Goal: Information Seeking & Learning: Learn about a topic

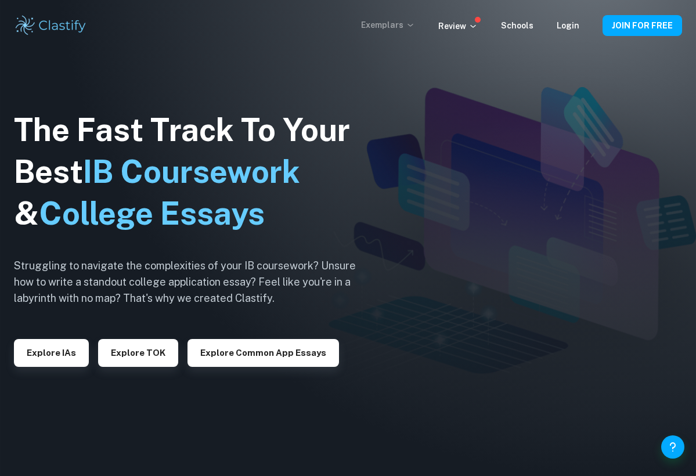
click at [394, 30] on p "Exemplars" at bounding box center [388, 25] width 54 height 13
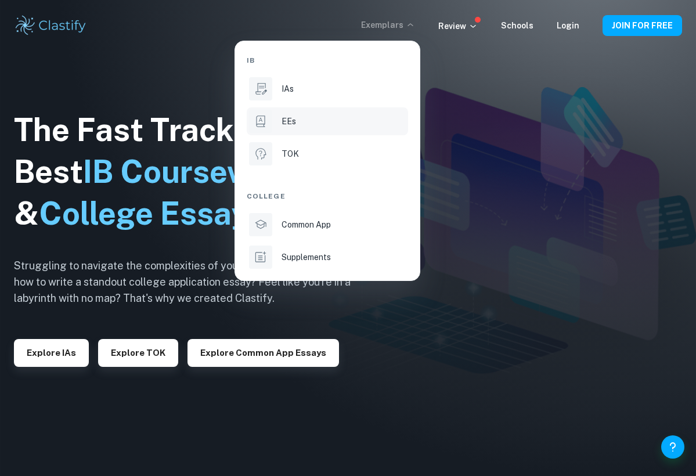
click at [303, 123] on div "EEs" at bounding box center [344, 121] width 124 height 13
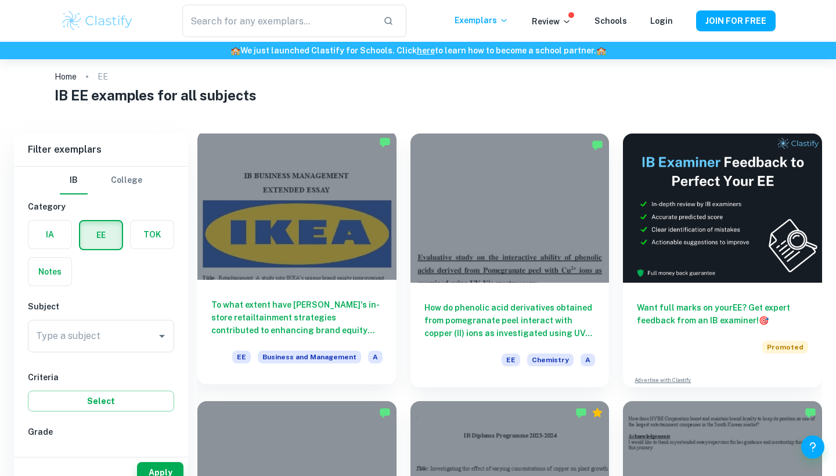
scroll to position [63, 0]
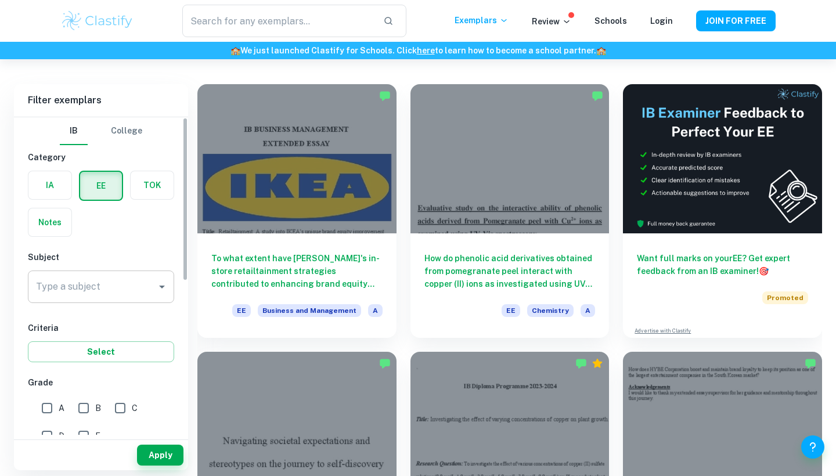
click at [138, 286] on input "Type a subject" at bounding box center [92, 287] width 118 height 22
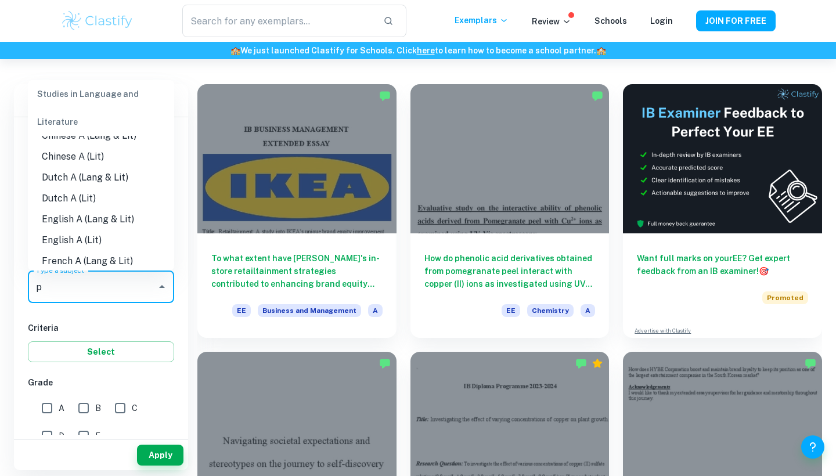
scroll to position [0, 0]
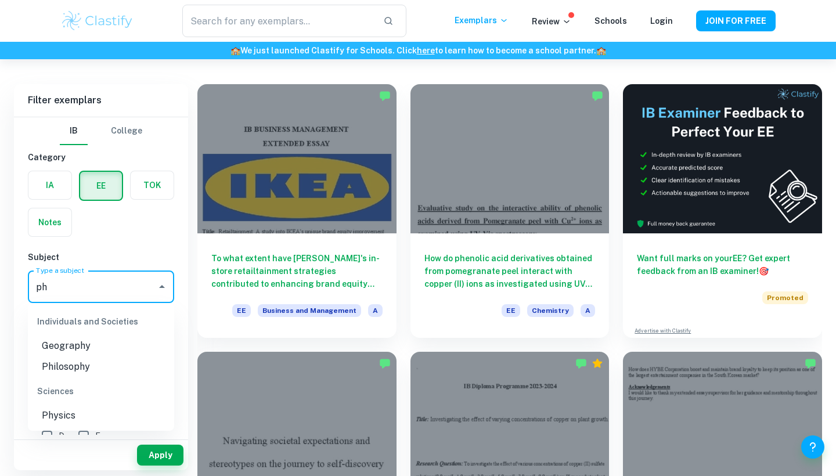
type input "p"
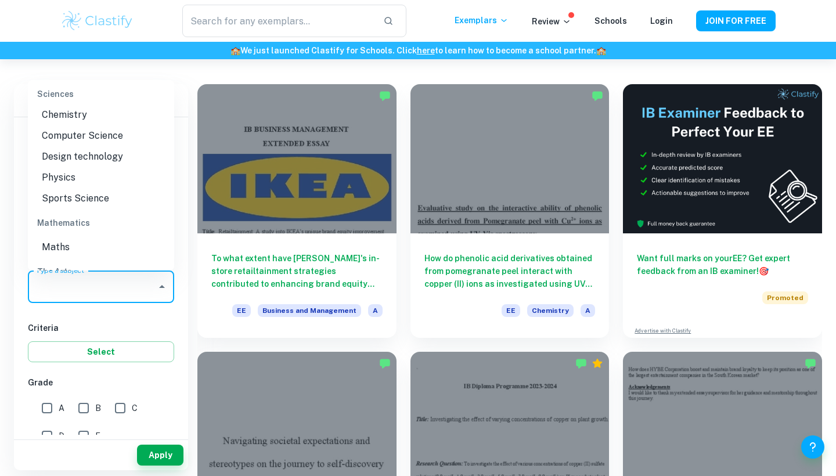
scroll to position [1353, 0]
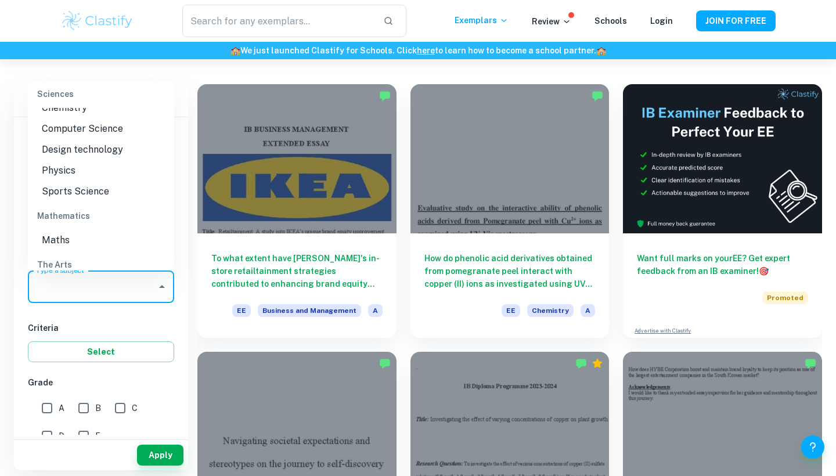
click at [77, 174] on li "Physics" at bounding box center [101, 170] width 146 height 21
type input "Physics"
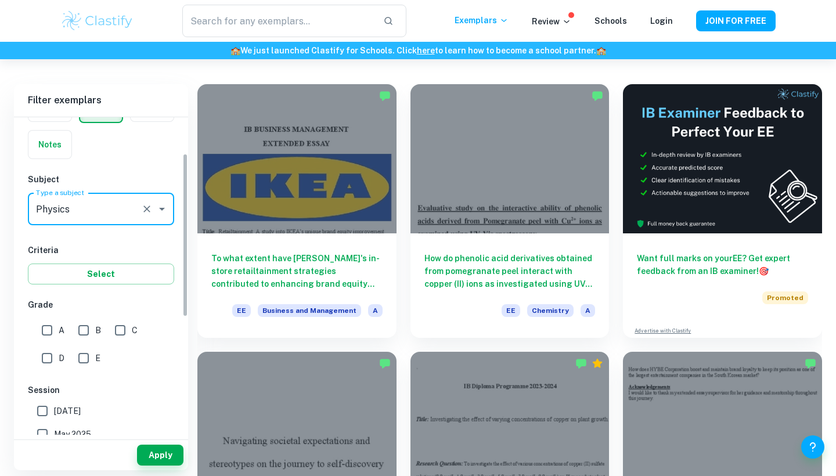
scroll to position [105, 0]
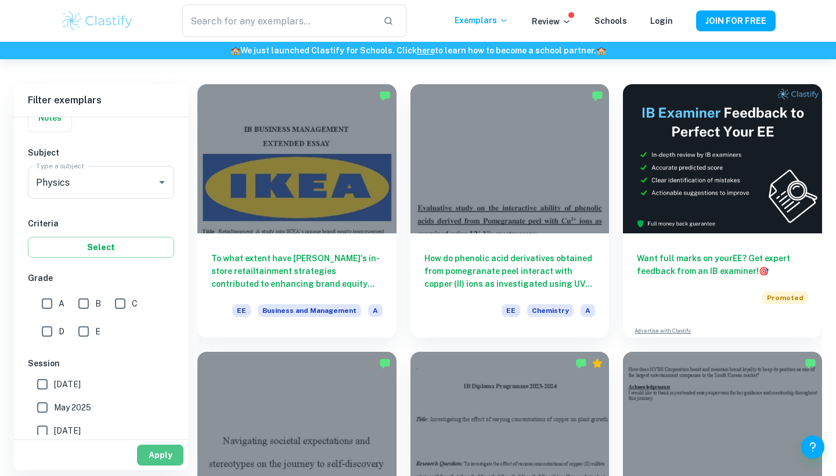
click at [163, 461] on button "Apply" at bounding box center [160, 455] width 46 height 21
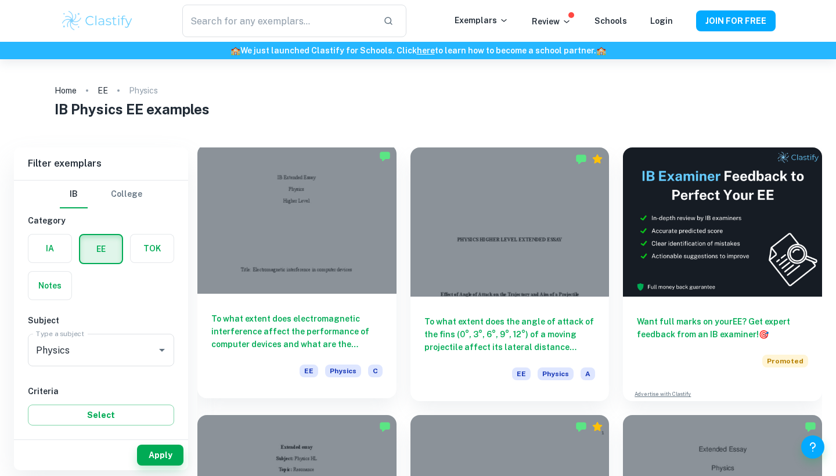
click at [250, 251] on div at bounding box center [296, 219] width 199 height 149
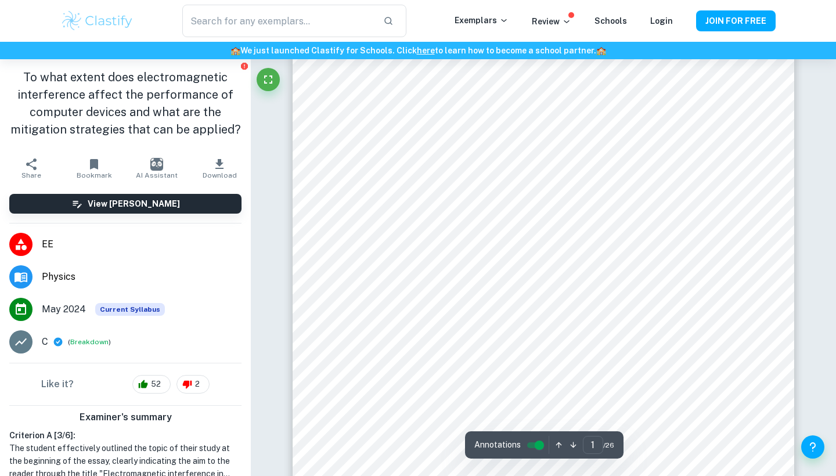
scroll to position [104, 0]
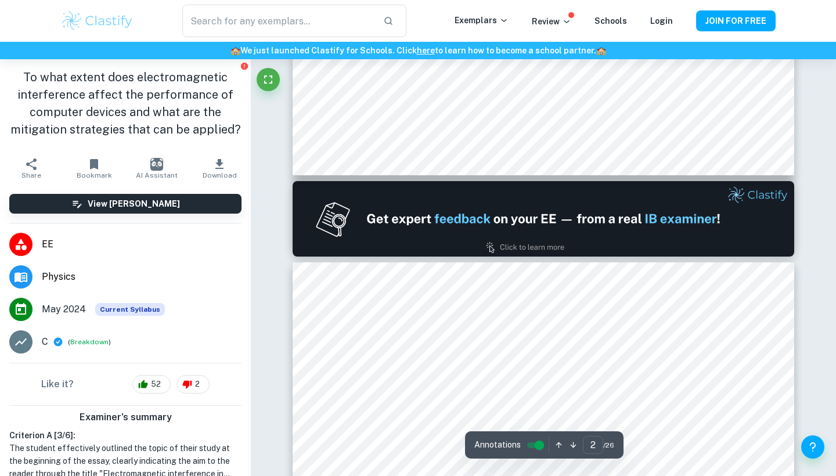
type input "1"
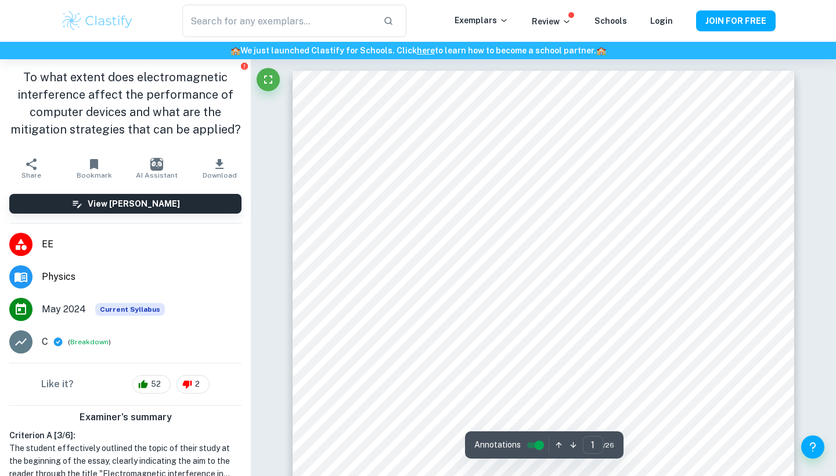
scroll to position [0, 0]
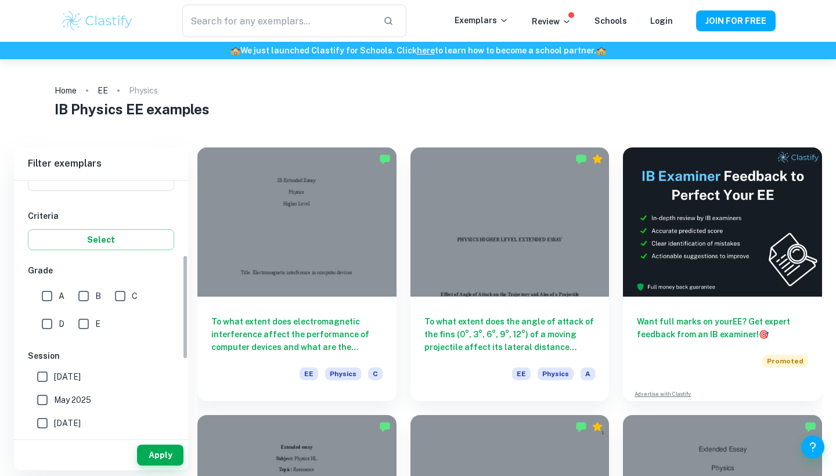
scroll to position [180, 0]
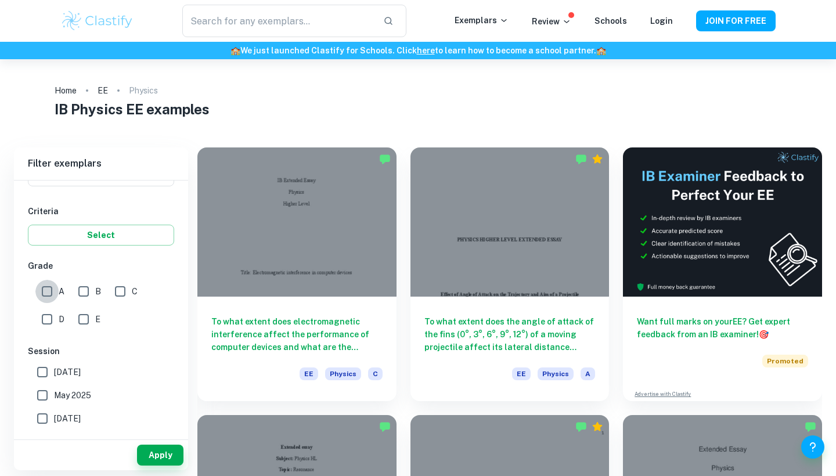
click at [49, 290] on input "A" at bounding box center [46, 291] width 23 height 23
checkbox input "true"
click at [153, 459] on button "Apply" at bounding box center [160, 455] width 46 height 21
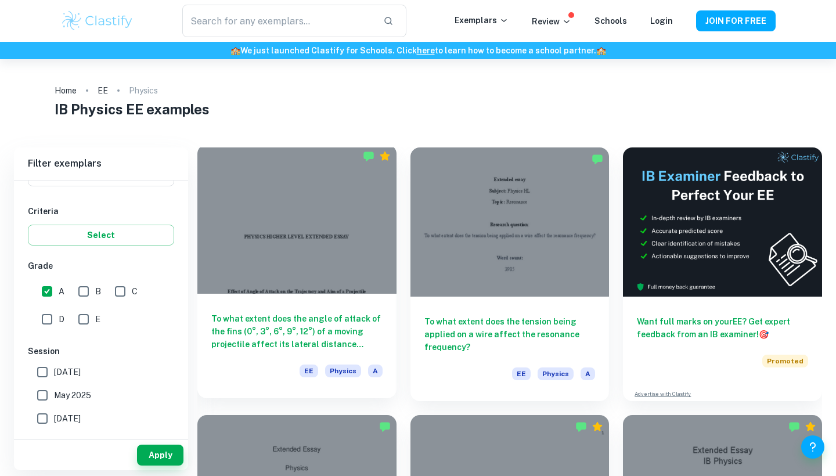
click at [278, 247] on div at bounding box center [296, 219] width 199 height 149
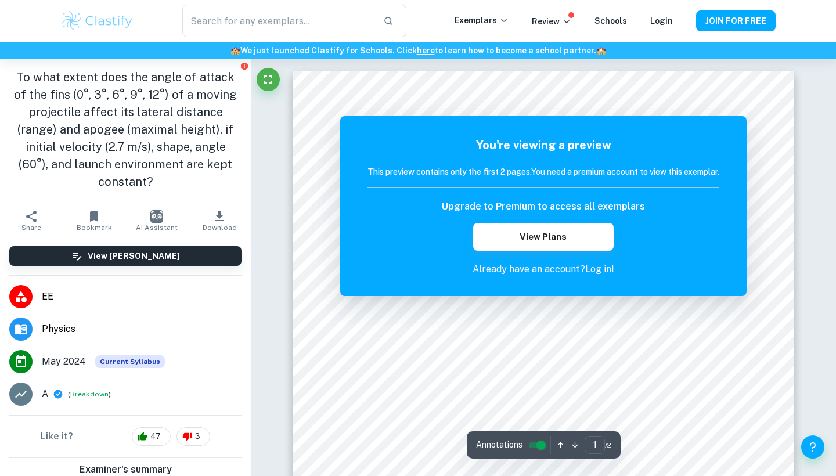
scroll to position [-5, 0]
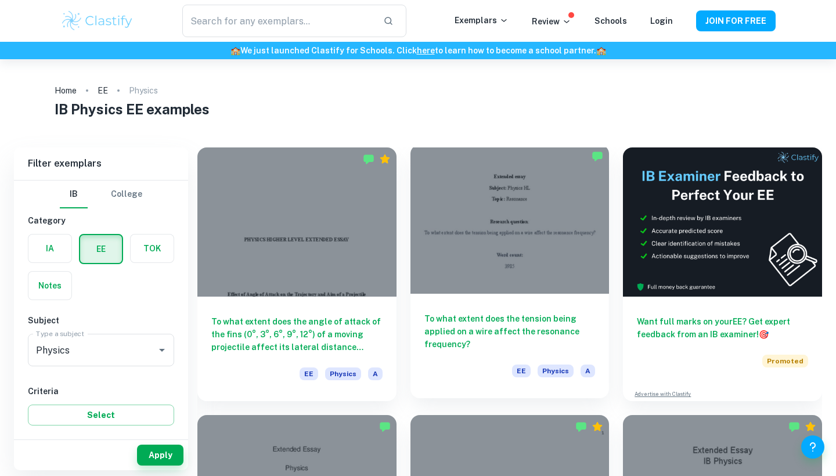
click at [517, 277] on div at bounding box center [510, 219] width 199 height 149
